Goal: Task Accomplishment & Management: Use online tool/utility

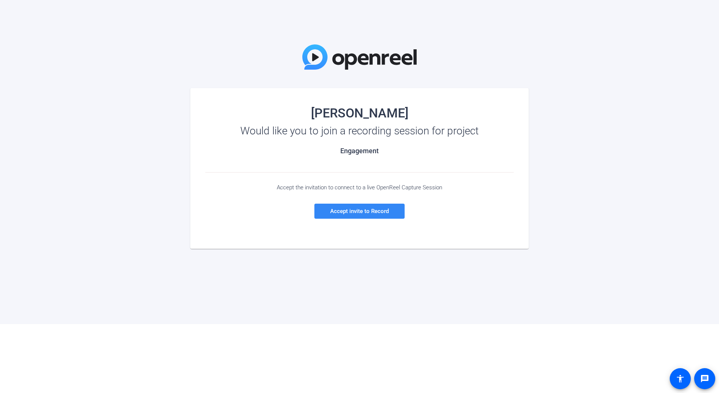
click at [354, 212] on span "Accept invite to Record" at bounding box center [359, 211] width 59 height 7
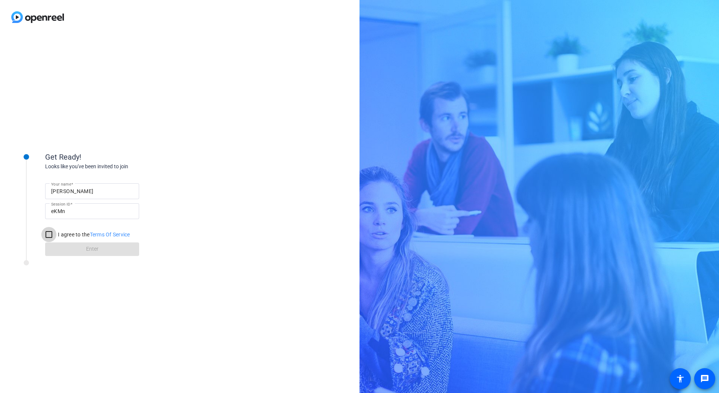
click at [52, 235] on input "I agree to the Terms Of Service" at bounding box center [48, 234] width 15 height 15
checkbox input "true"
click at [79, 245] on span at bounding box center [92, 249] width 94 height 18
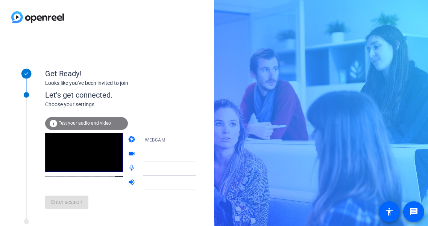
click at [79, 123] on span "Test your audio and video" at bounding box center [85, 123] width 52 height 5
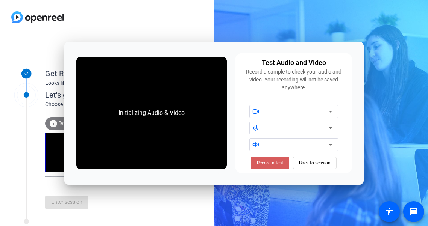
click at [270, 164] on span "Record a test" at bounding box center [270, 163] width 26 height 7
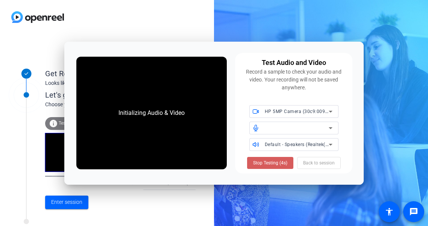
click at [265, 164] on span "Stop Testing (4s)" at bounding box center [270, 163] width 34 height 7
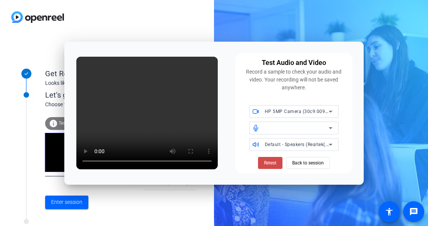
click at [269, 161] on span "Retest" at bounding box center [270, 163] width 12 height 7
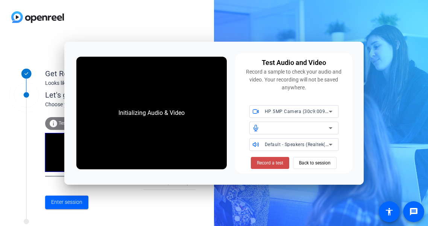
click at [274, 165] on span "Record a test" at bounding box center [270, 163] width 26 height 7
click at [273, 163] on span "Stop Testing (2s)" at bounding box center [270, 163] width 34 height 7
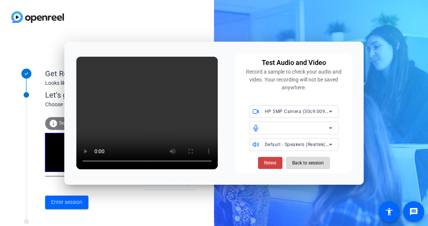
click at [304, 166] on span "Back to session" at bounding box center [308, 163] width 32 height 14
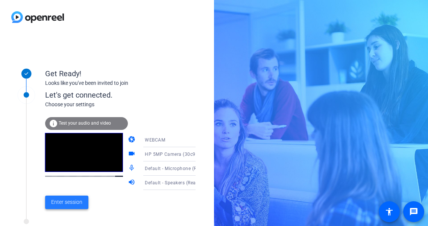
click at [71, 204] on span "Enter session" at bounding box center [66, 203] width 31 height 8
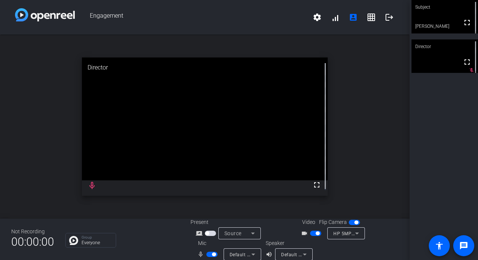
drag, startPoint x: 446, startPoint y: 16, endPoint x: 437, endPoint y: 9, distance: 11.0
click at [437, 9] on div "Subject" at bounding box center [445, 7] width 67 height 14
drag, startPoint x: 207, startPoint y: 254, endPoint x: 217, endPoint y: 254, distance: 10.6
click at [207, 254] on span "button" at bounding box center [212, 254] width 11 height 5
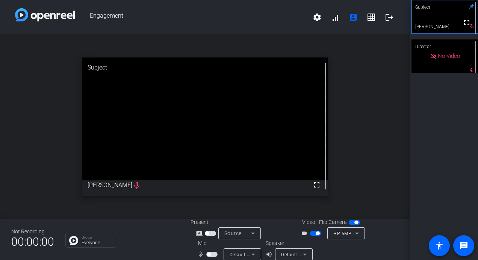
click at [311, 235] on span "button" at bounding box center [315, 233] width 11 height 5
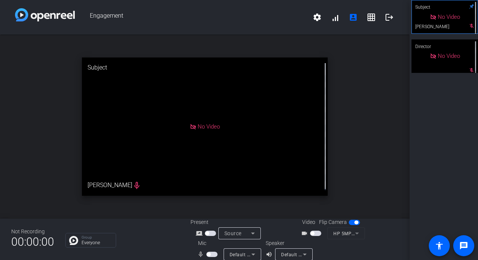
click at [213, 255] on span "button" at bounding box center [212, 254] width 11 height 5
click at [208, 254] on span "button" at bounding box center [212, 254] width 11 height 5
click at [314, 232] on span "button" at bounding box center [315, 233] width 11 height 5
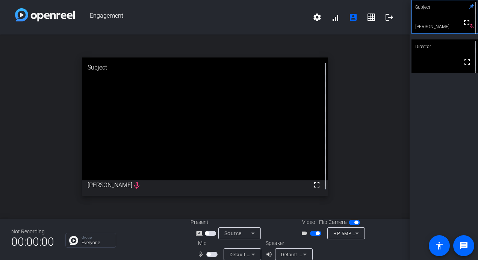
click at [208, 253] on button "button" at bounding box center [212, 254] width 11 height 5
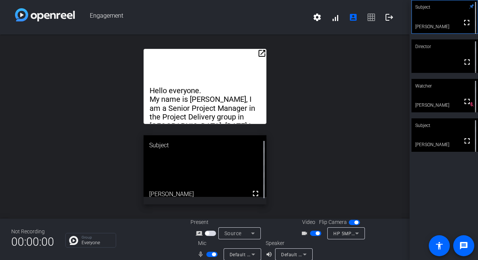
click at [260, 53] on mat-icon "open_in_new" at bounding box center [262, 53] width 9 height 9
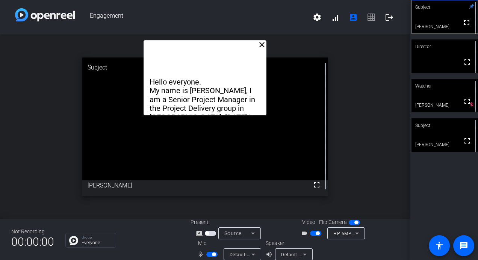
click at [260, 48] on mat-icon "close" at bounding box center [262, 44] width 9 height 9
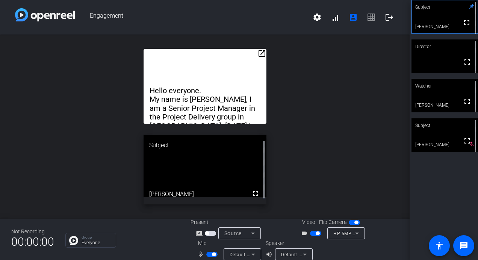
scroll to position [9, 0]
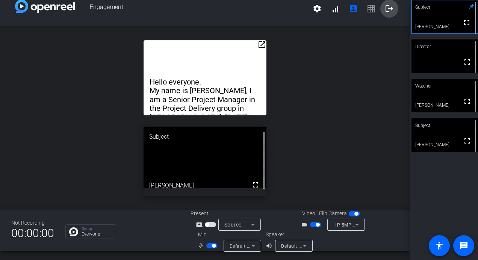
click at [386, 13] on span at bounding box center [390, 9] width 18 height 18
